Goal: Navigation & Orientation: Find specific page/section

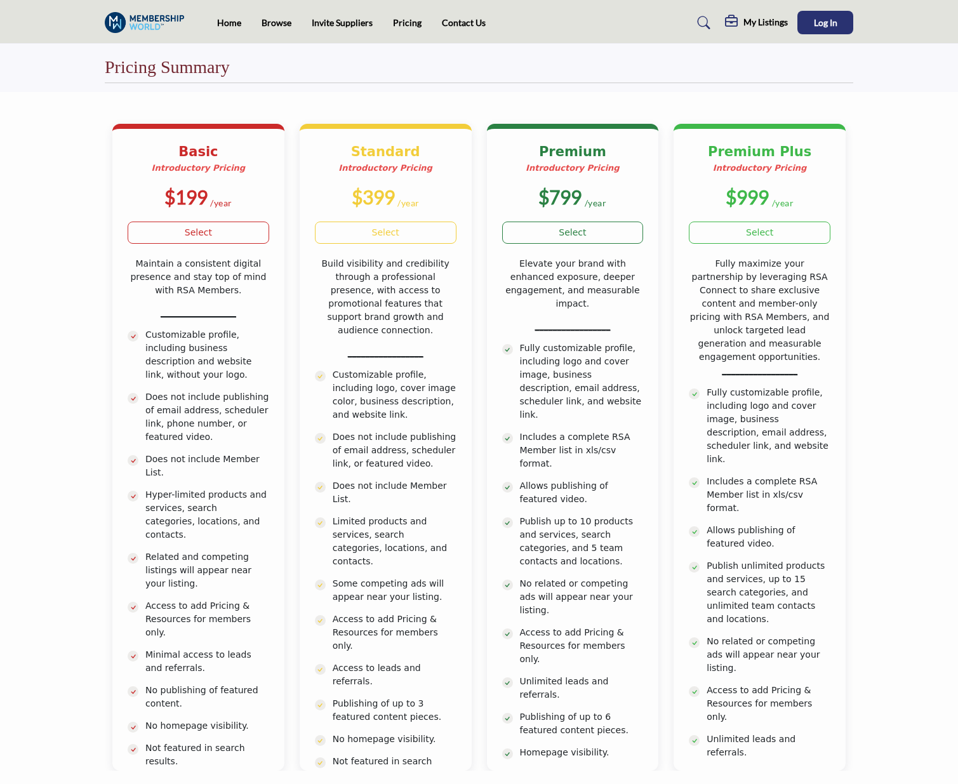
scroll to position [693, 0]
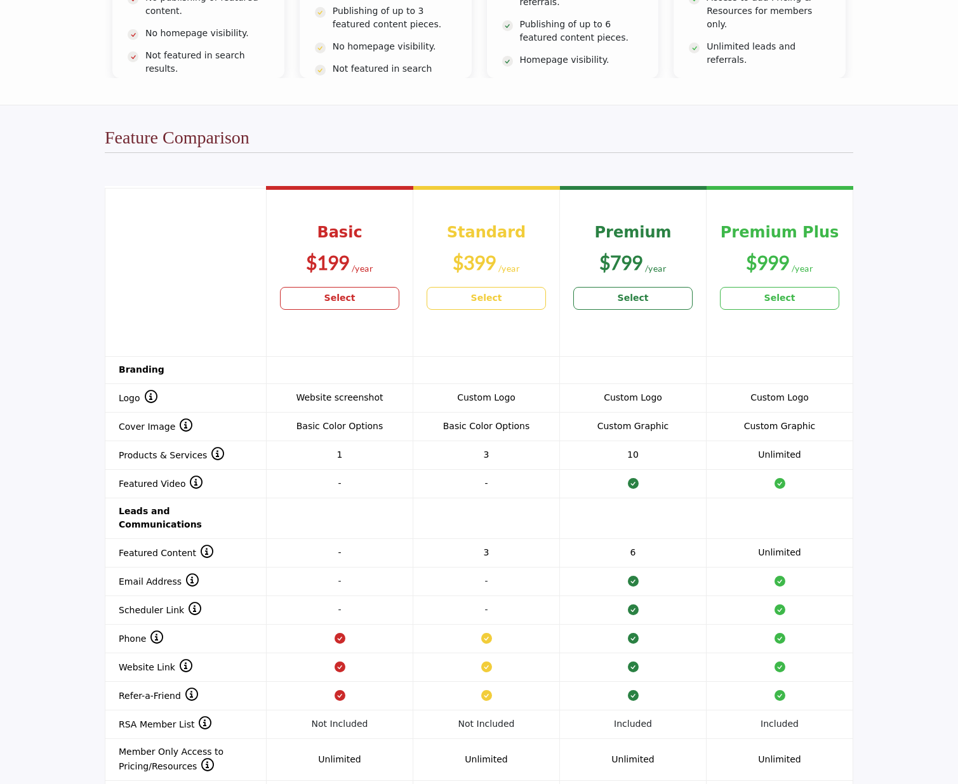
drag, startPoint x: 0, startPoint y: 0, endPoint x: 889, endPoint y: 231, distance: 918.8
click at [889, 231] on section "Header 1 Basic $199 Select Standard $399 Select Premium $799 Select $999" at bounding box center [479, 605] width 958 height 892
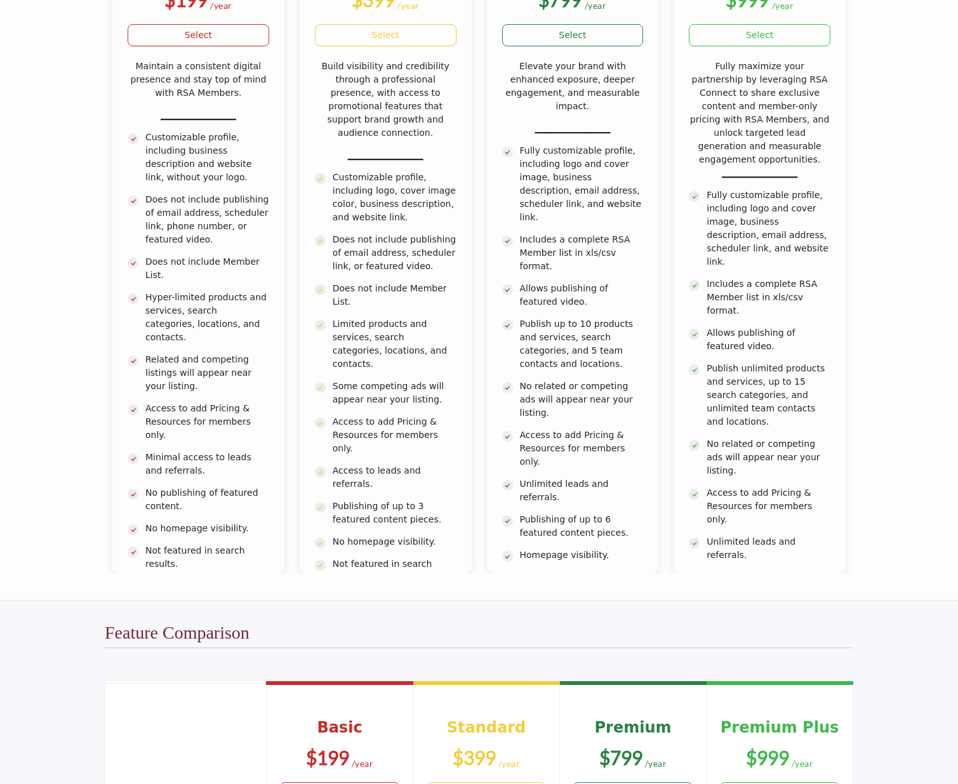
scroll to position [19, 0]
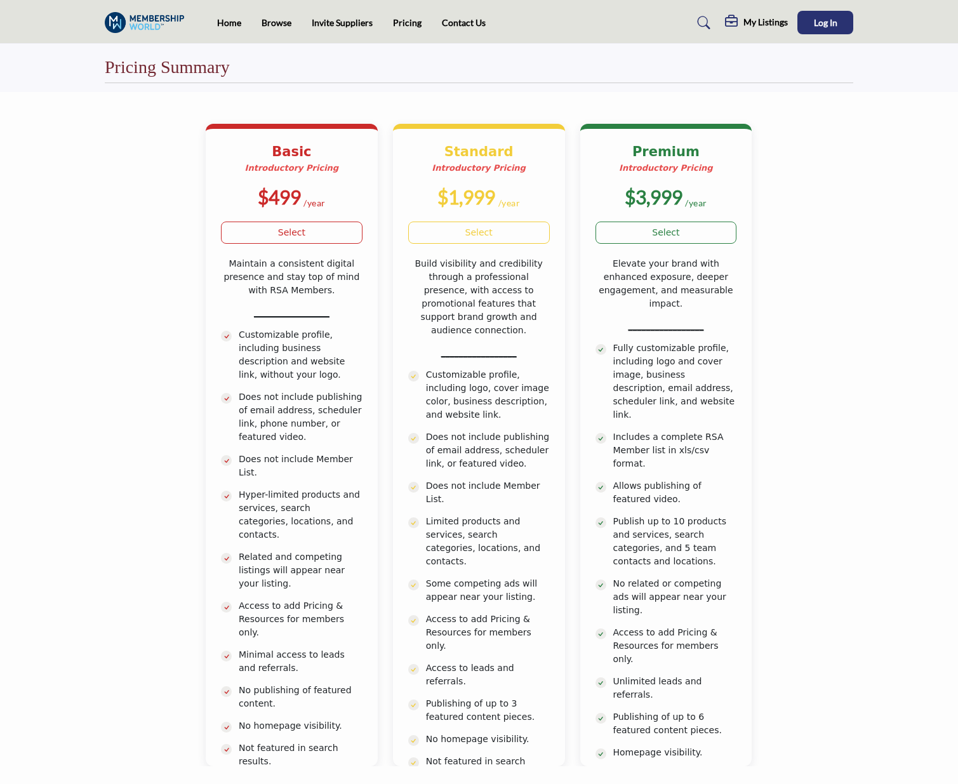
click at [869, 183] on section "Basic Introductory Pricing $499 /year" at bounding box center [479, 442] width 958 height 701
click at [824, 360] on div "Basic Introductory Pricing $499 /year _________________ Standard" at bounding box center [479, 429] width 749 height 675
click at [271, 24] on link "Browse" at bounding box center [277, 22] width 30 height 11
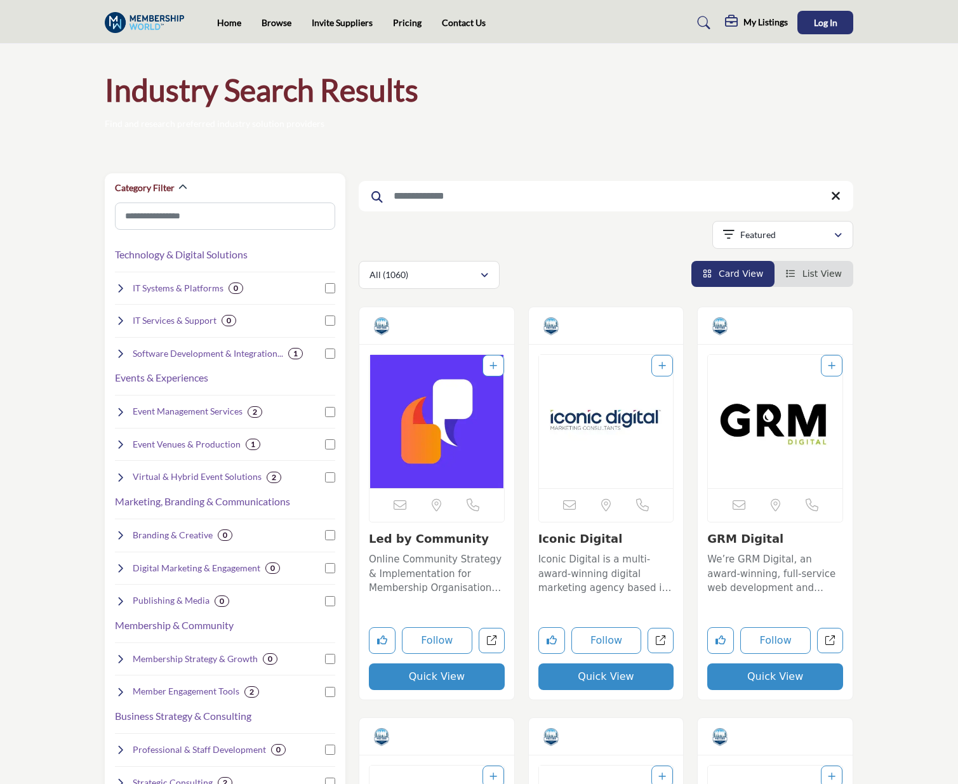
click at [159, 23] on img at bounding box center [148, 22] width 86 height 21
